Goal: Information Seeking & Learning: Learn about a topic

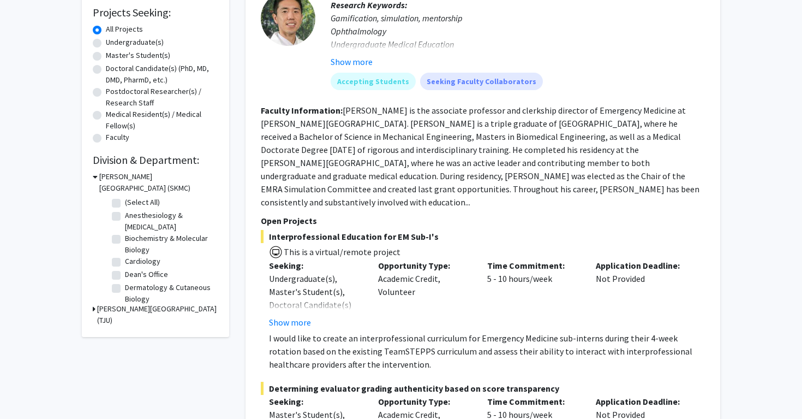
scroll to position [263, 0]
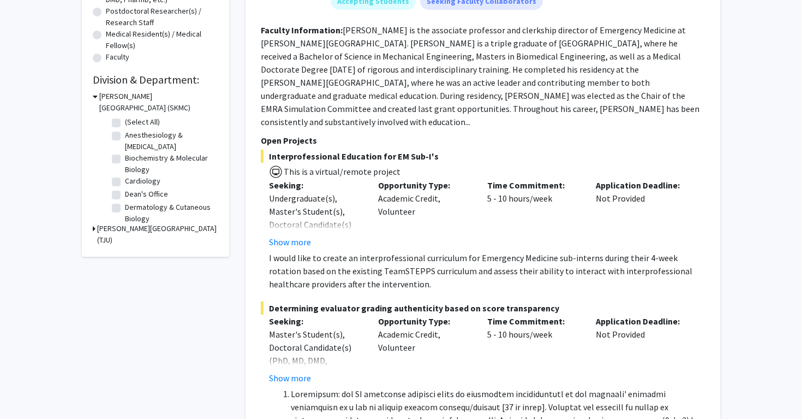
click at [110, 104] on h3 "[PERSON_NAME][GEOGRAPHIC_DATA] (SKMC)" at bounding box center [158, 102] width 119 height 23
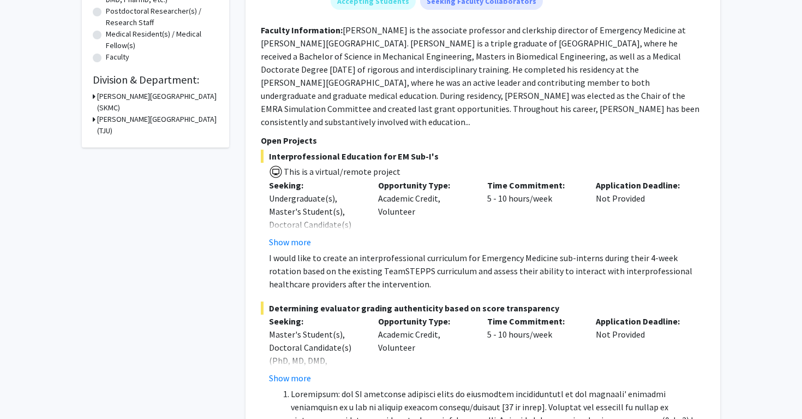
click at [110, 103] on h3 "[PERSON_NAME][GEOGRAPHIC_DATA] (SKMC)" at bounding box center [157, 102] width 121 height 23
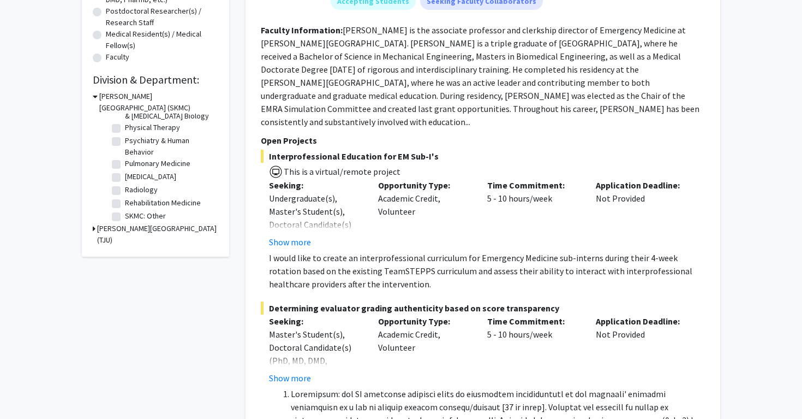
scroll to position [451, 0]
click at [125, 187] on label "Radiology" at bounding box center [141, 186] width 33 height 11
click at [125, 187] on input "Radiology" at bounding box center [128, 184] width 7 height 7
checkbox input "true"
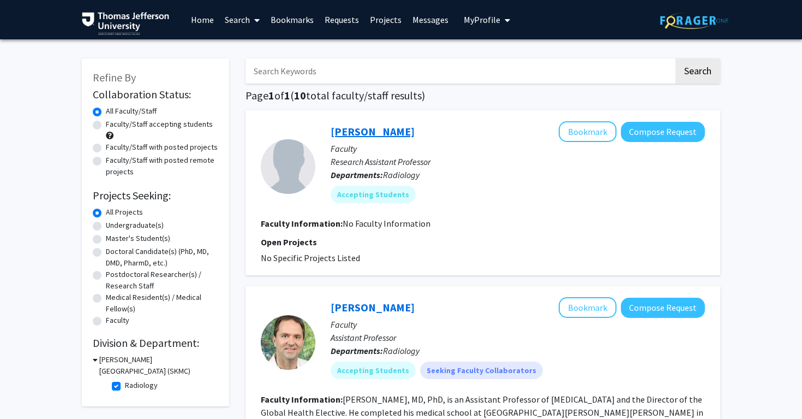
click at [369, 130] on link "[PERSON_NAME]" at bounding box center [373, 131] width 84 height 14
click at [106, 253] on label "Doctoral Candidate(s) (PhD, MD, DMD, PharmD, etc.)" at bounding box center [162, 257] width 112 height 23
click at [106, 253] on input "Doctoral Candidate(s) (PhD, MD, DMD, PharmD, etc.)" at bounding box center [109, 249] width 7 height 7
radio input "true"
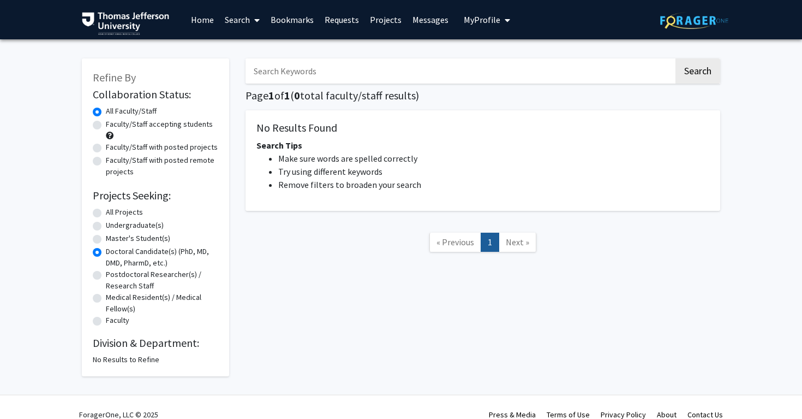
click at [106, 126] on label "Faculty/Staff accepting students" at bounding box center [159, 123] width 107 height 11
click at [106, 126] on input "Faculty/Staff accepting students" at bounding box center [109, 121] width 7 height 7
radio input "true"
click at [106, 212] on label "All Projects" at bounding box center [124, 211] width 37 height 11
click at [106, 212] on input "All Projects" at bounding box center [109, 209] width 7 height 7
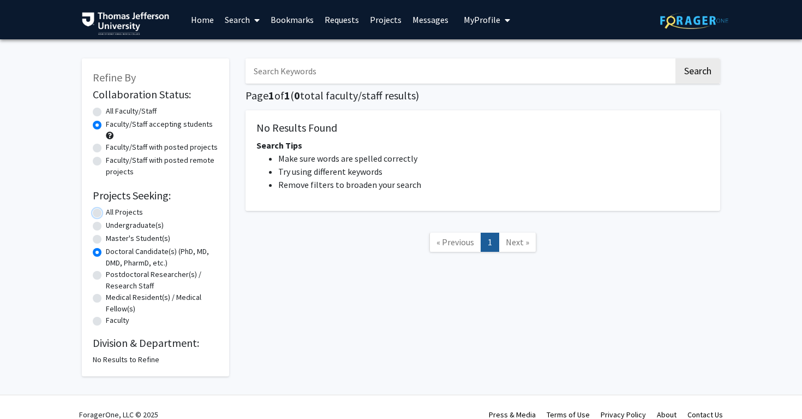
radio input "true"
